Goal: Transaction & Acquisition: Purchase product/service

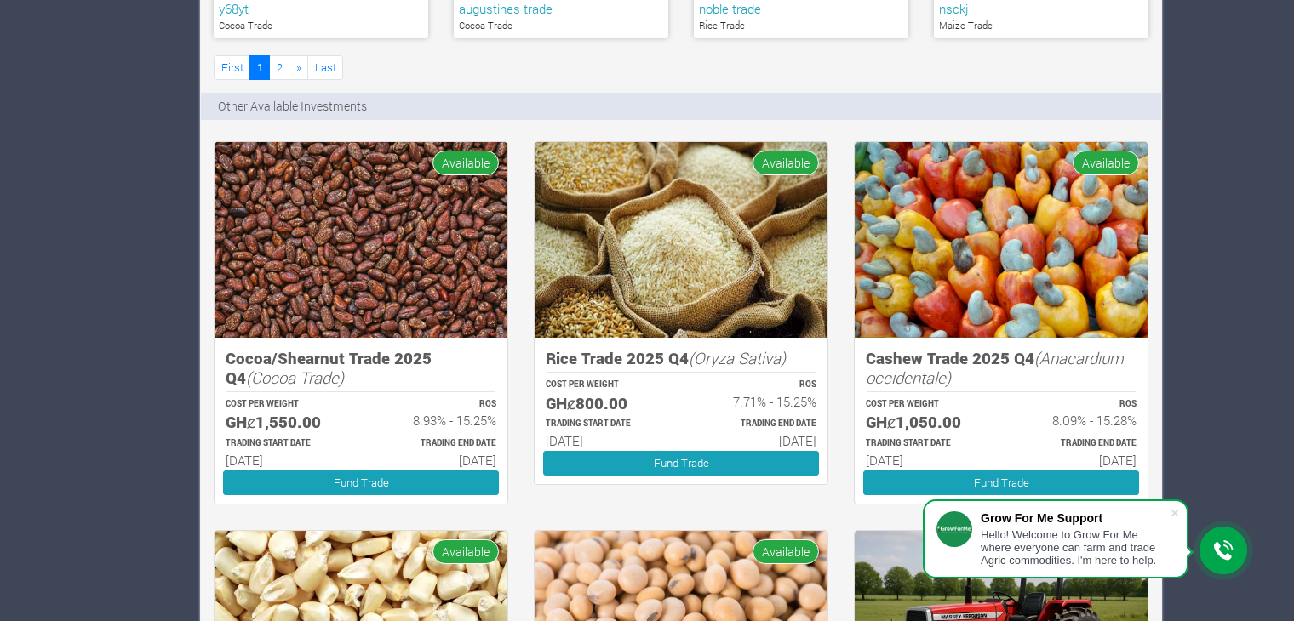
scroll to position [1301, 0]
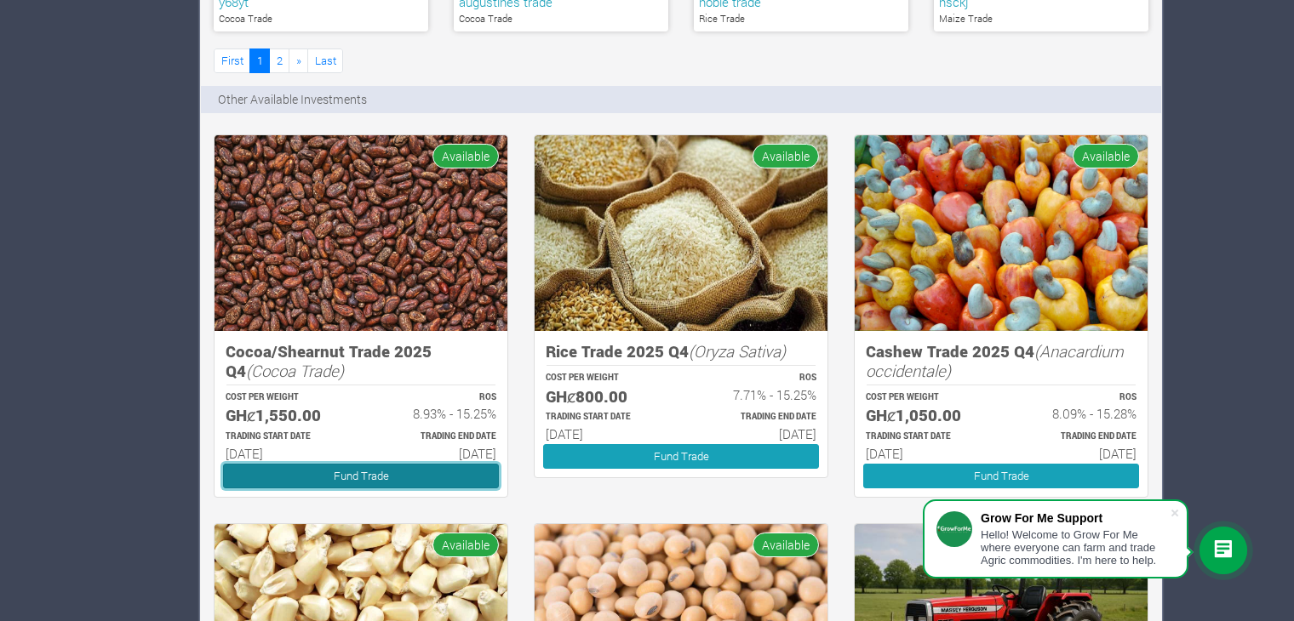
click at [388, 470] on link "Fund Trade" at bounding box center [361, 476] width 276 height 25
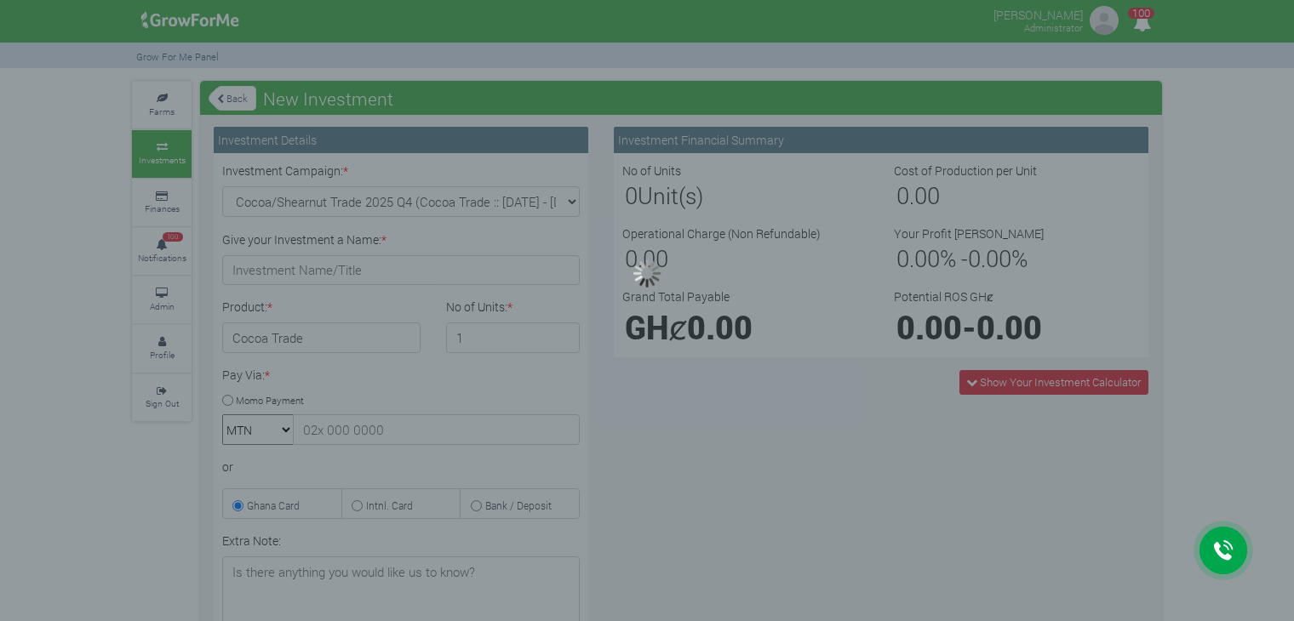
type input "1"
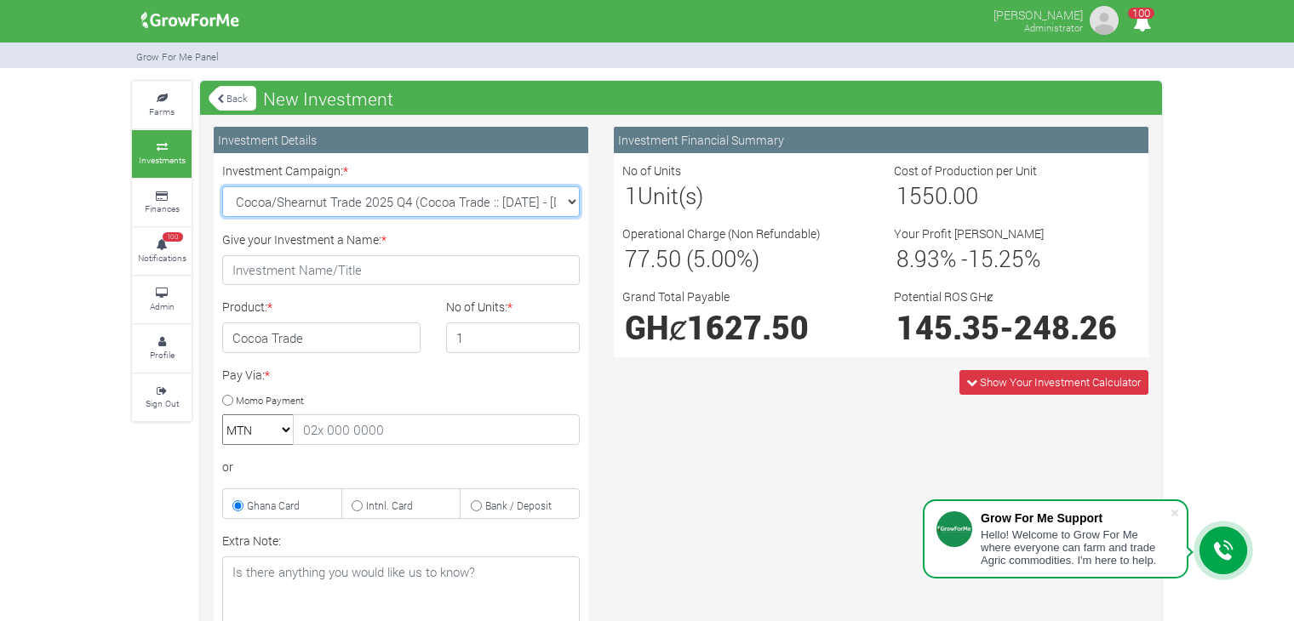
click at [559, 206] on select "Cocoa/Shearnut Trade 2025 Q4 (Cocoa Trade :: [DATE] - [DATE]) Maize Trade 2025 …" at bounding box center [400, 201] width 357 height 31
select select "43"
click at [222, 186] on select "Cocoa/Shearnut Trade 2025 Q4 (Cocoa Trade :: [DATE] - [DATE]) Maize Trade 2025 …" at bounding box center [400, 201] width 357 height 31
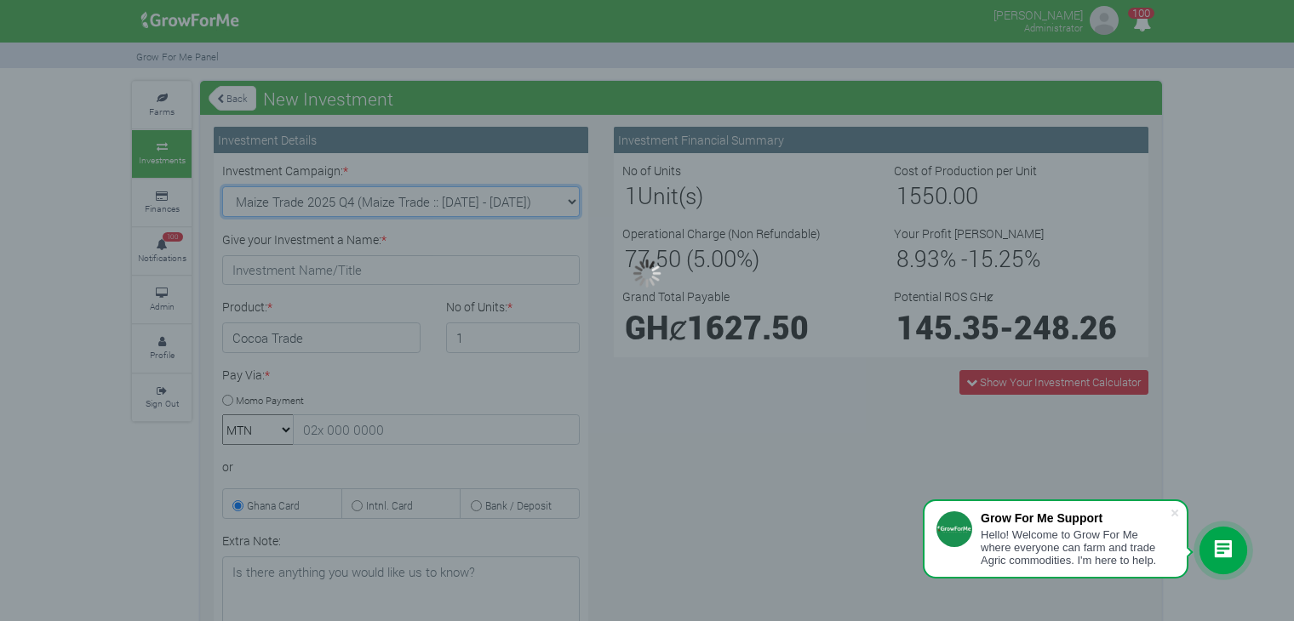
type input "1"
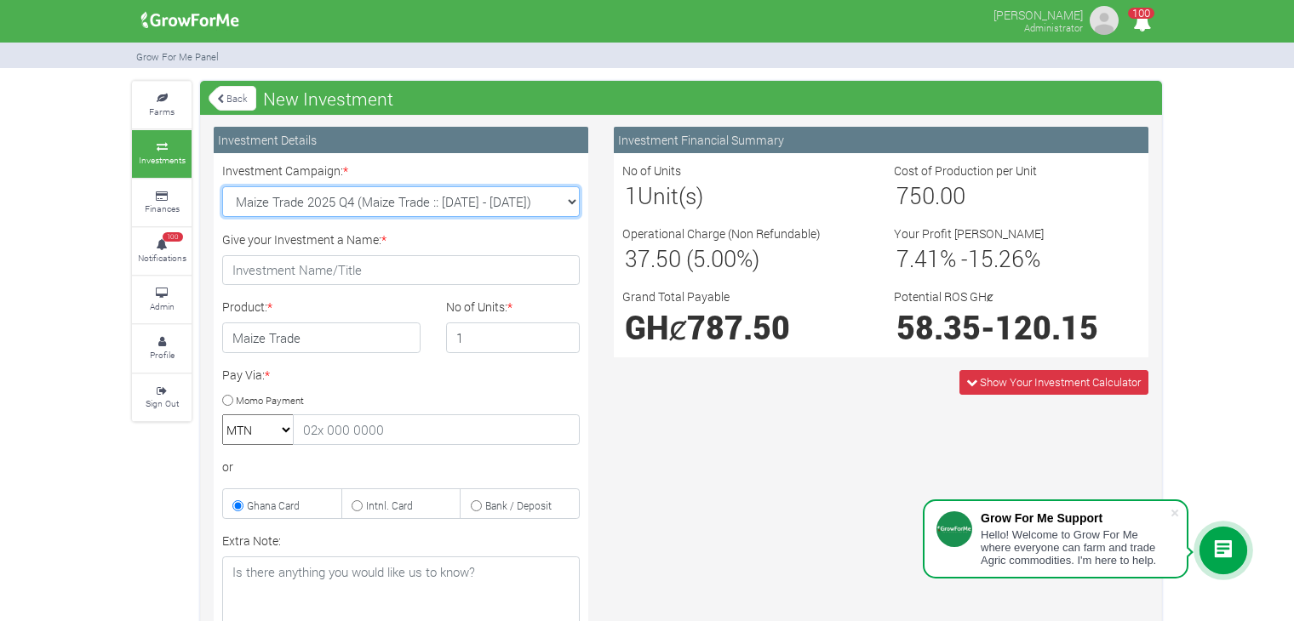
click at [569, 209] on select "Cocoa/Shearnut Trade 2025 Q4 (Cocoa Trade :: 01st Oct 2025 - 31st Mar 2026) Mai…" at bounding box center [400, 201] width 357 height 31
select select "45"
click at [222, 186] on select "Cocoa/Shearnut Trade 2025 Q4 (Cocoa Trade :: 01st Oct 2025 - 31st Mar 2026) Mai…" at bounding box center [400, 201] width 357 height 31
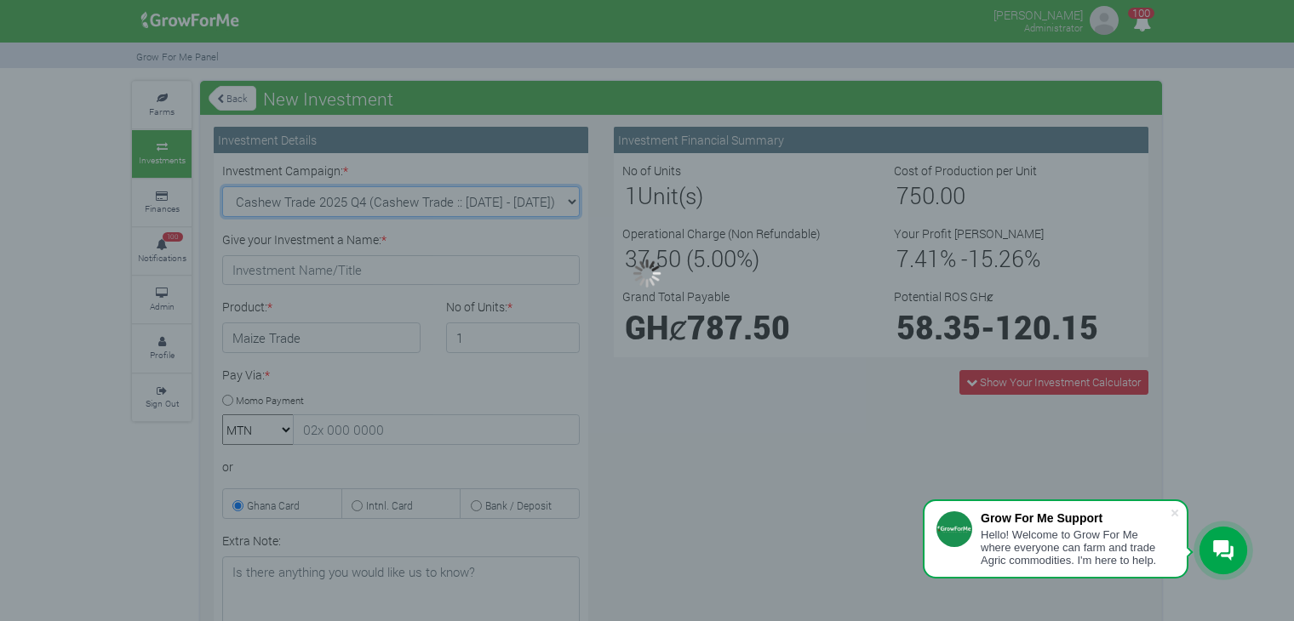
type input "1"
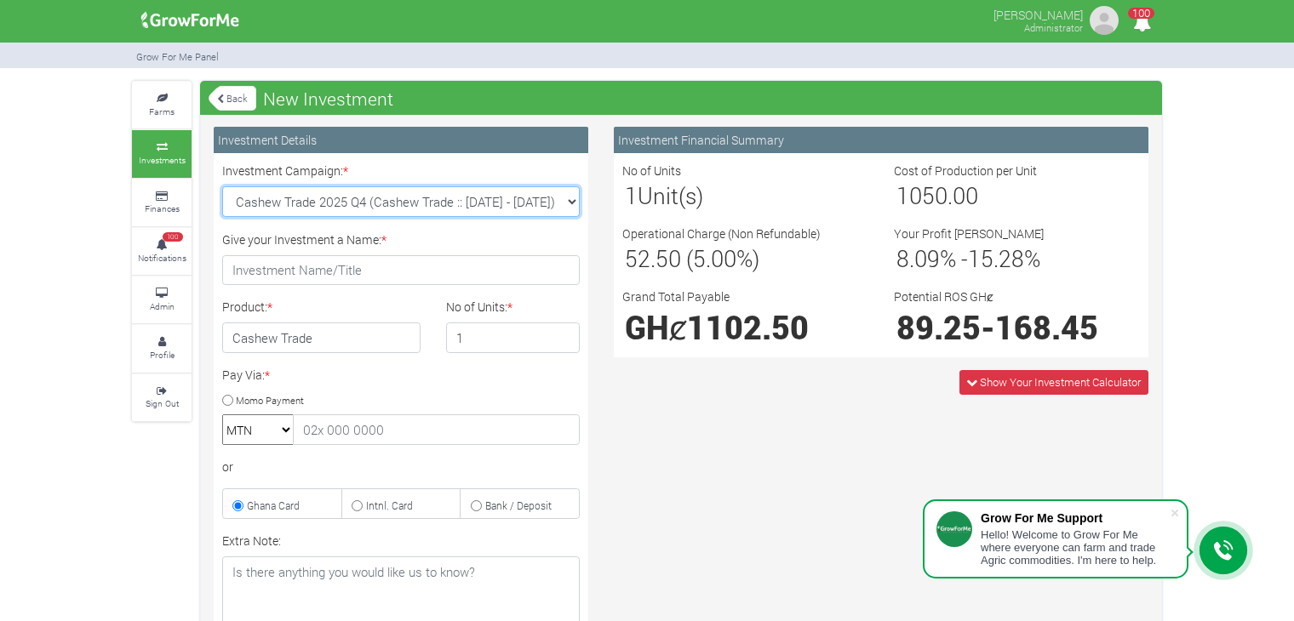
click at [568, 210] on select "Cocoa/Shearnut Trade 2025 Q4 (Cocoa Trade :: 01st Oct 2025 - 31st Mar 2026) Mai…" at bounding box center [400, 201] width 357 height 31
select select "44"
click at [222, 186] on select "Cocoa/Shearnut Trade 2025 Q4 (Cocoa Trade :: 01st Oct 2025 - 31st Mar 2026) Mai…" at bounding box center [400, 201] width 357 height 31
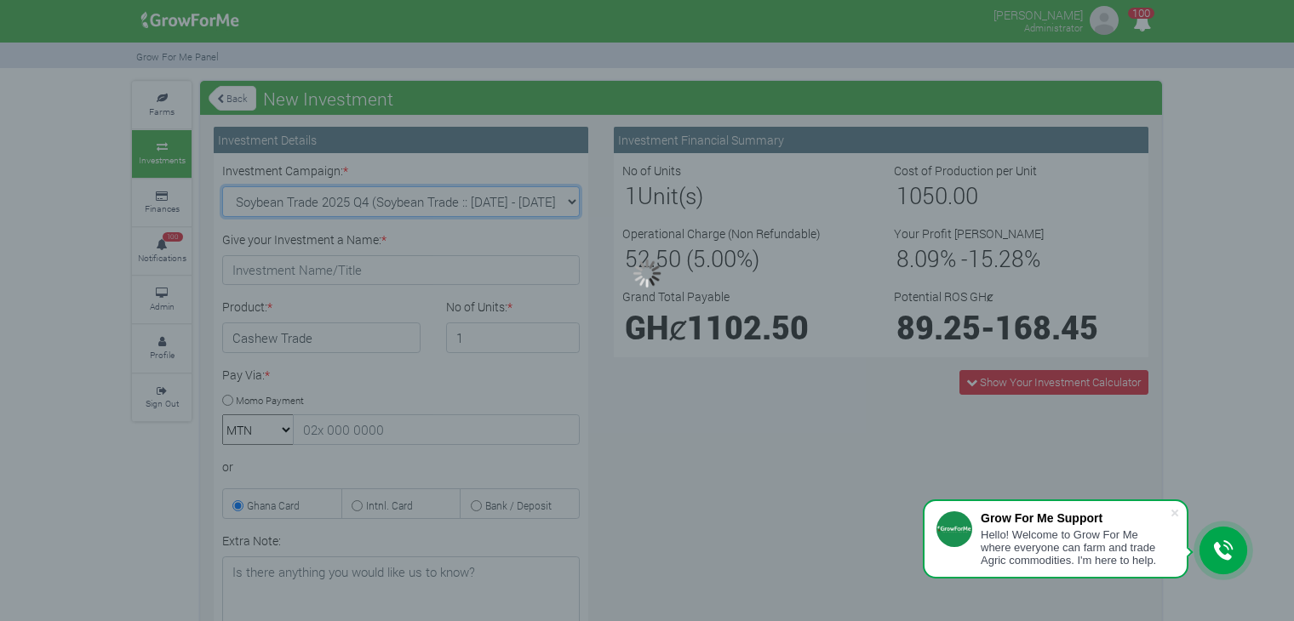
type input "1"
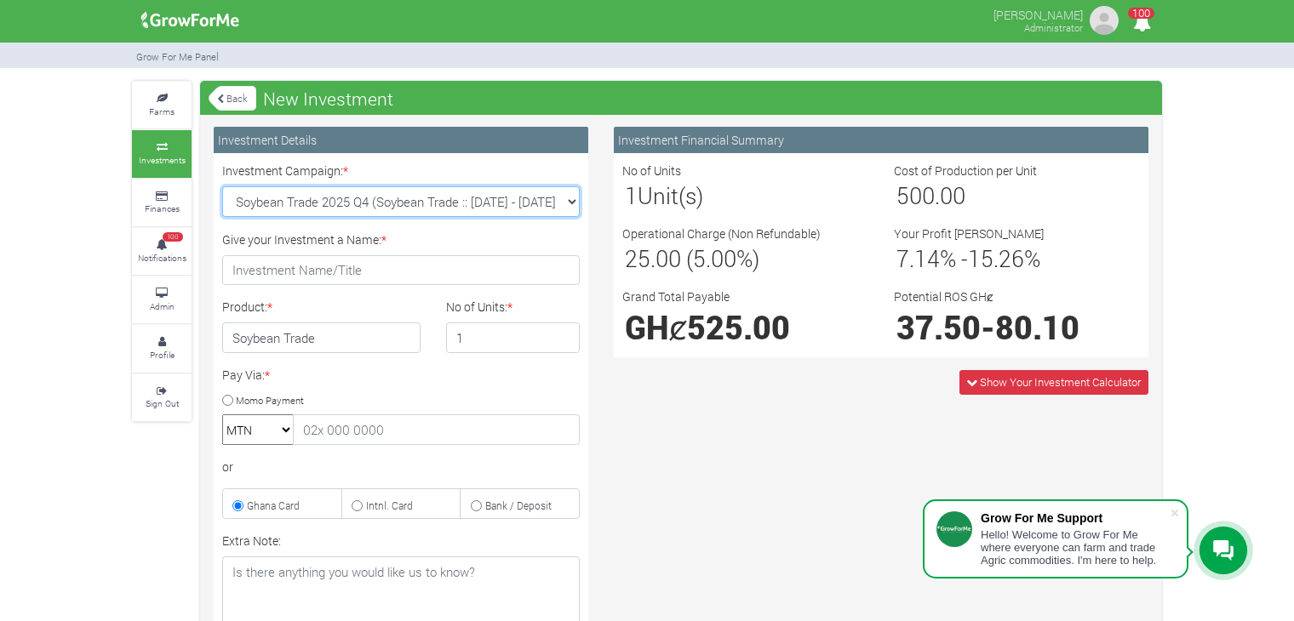
click at [558, 203] on select "Cocoa/Shearnut Trade 2025 Q4 (Cocoa Trade :: 01st Oct 2025 - 31st Mar 2026) Mai…" at bounding box center [400, 201] width 357 height 31
select select "46"
click at [222, 186] on select "Cocoa/Shearnut Trade 2025 Q4 (Cocoa Trade :: 01st Oct 2025 - 31st Mar 2026) Mai…" at bounding box center [400, 201] width 357 height 31
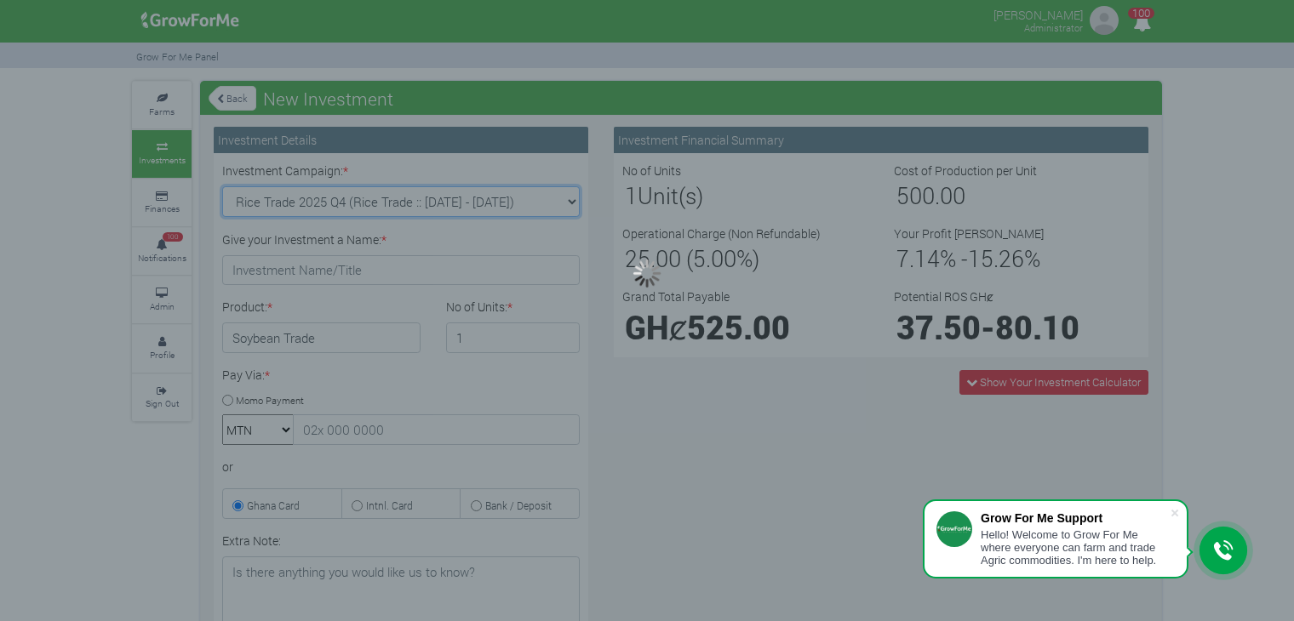
type input "1"
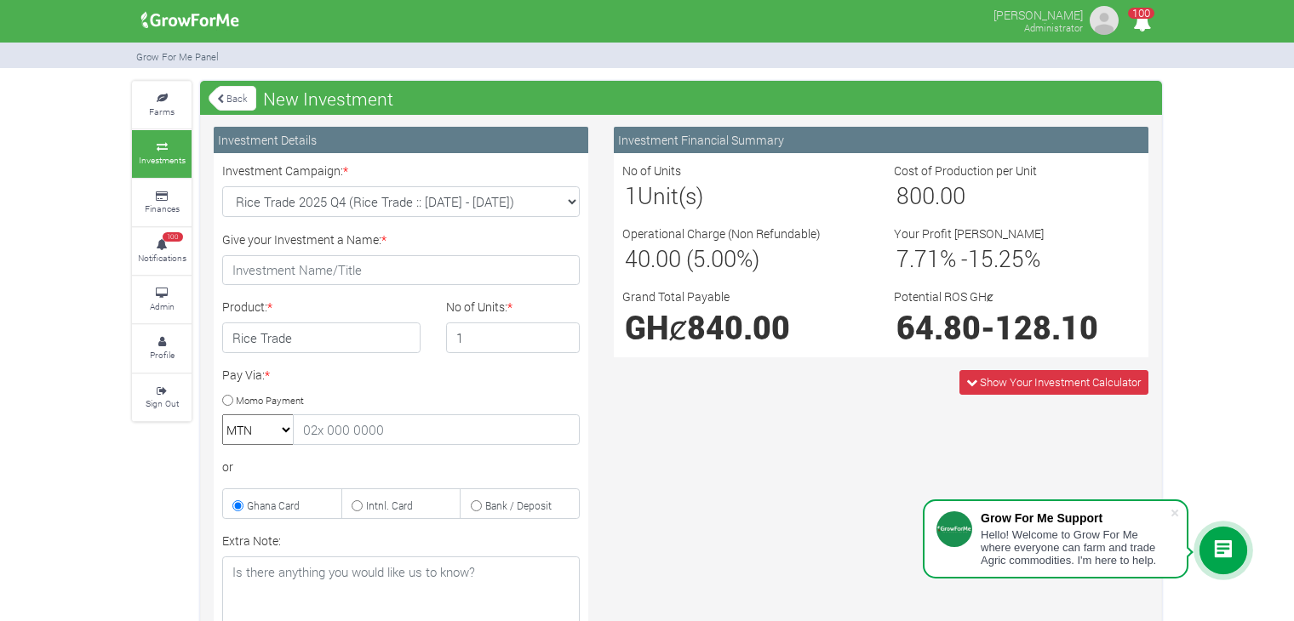
click at [230, 93] on link "Back" at bounding box center [233, 98] width 48 height 28
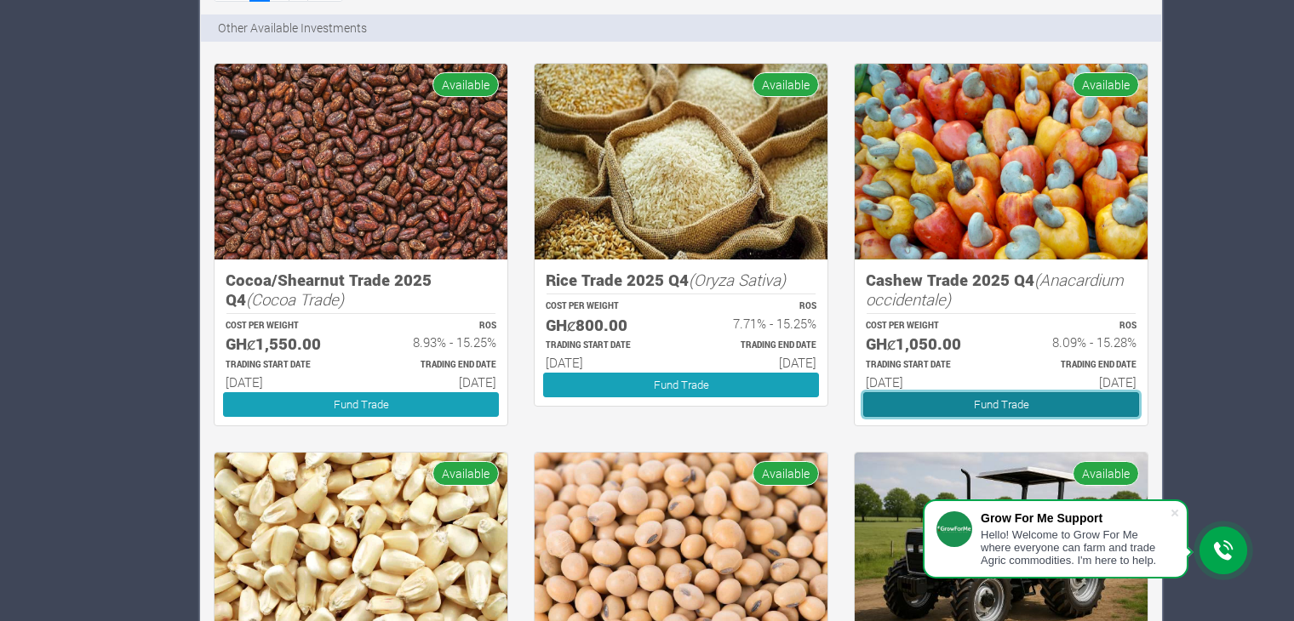
click at [947, 408] on link "Fund Trade" at bounding box center [1001, 404] width 276 height 25
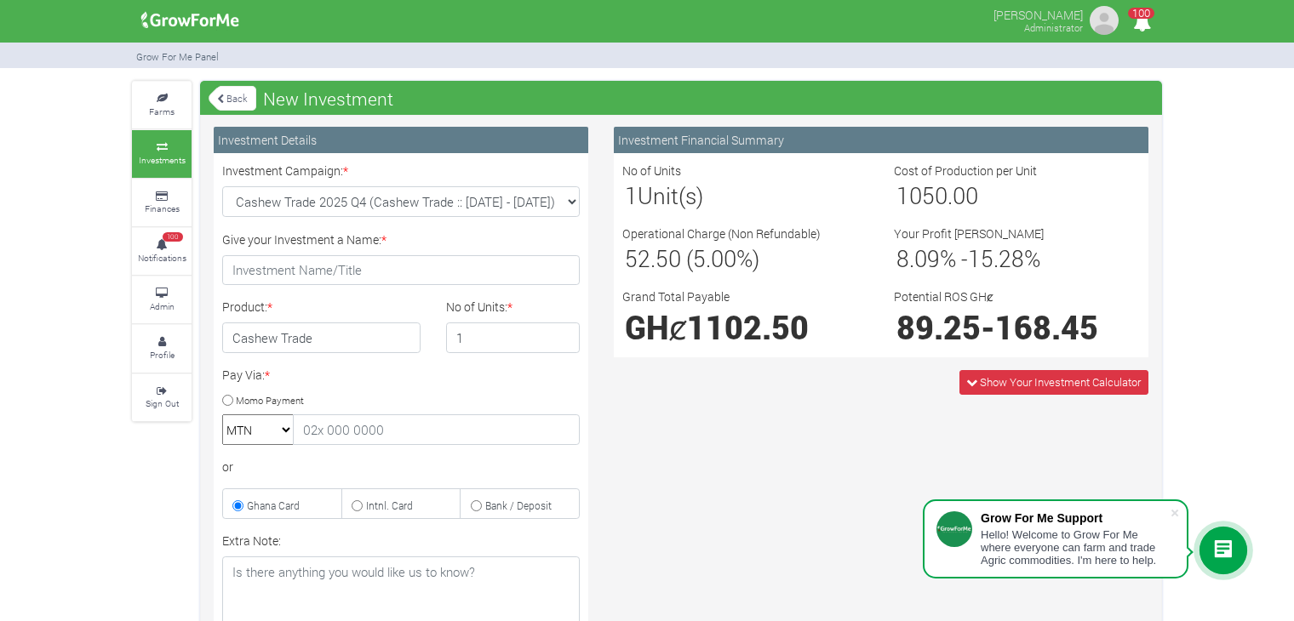
click at [212, 102] on link "Back" at bounding box center [233, 98] width 48 height 28
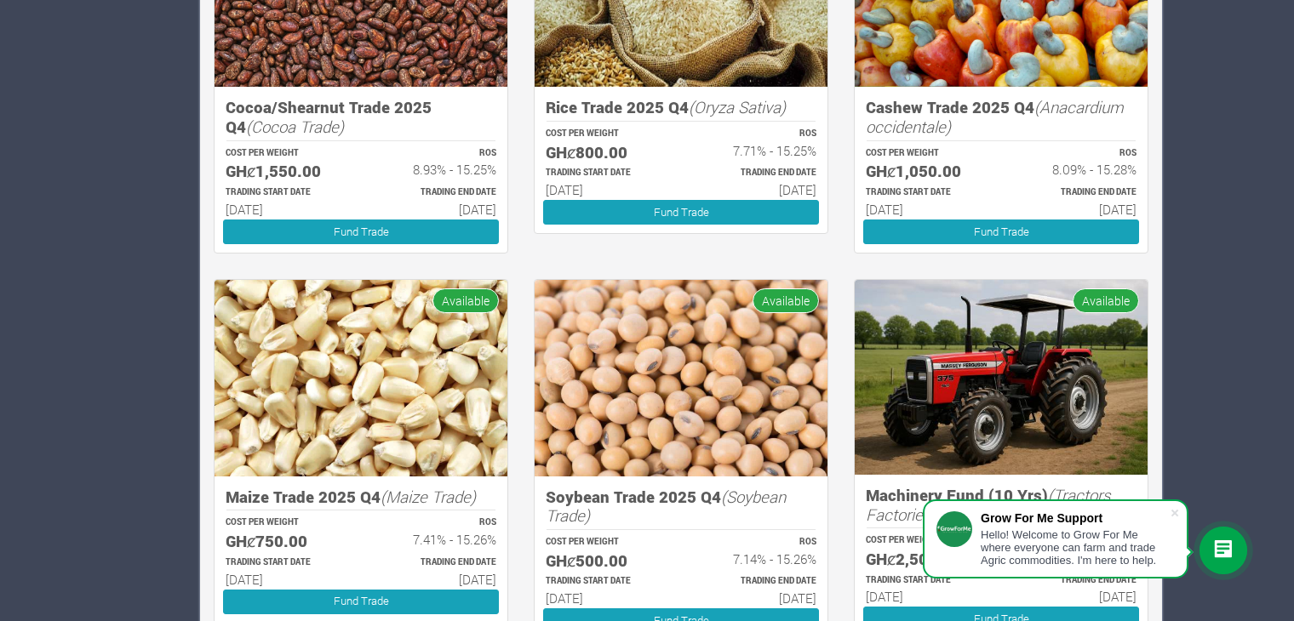
scroll to position [1546, 0]
